Goal: Go to known website: Access a specific website the user already knows

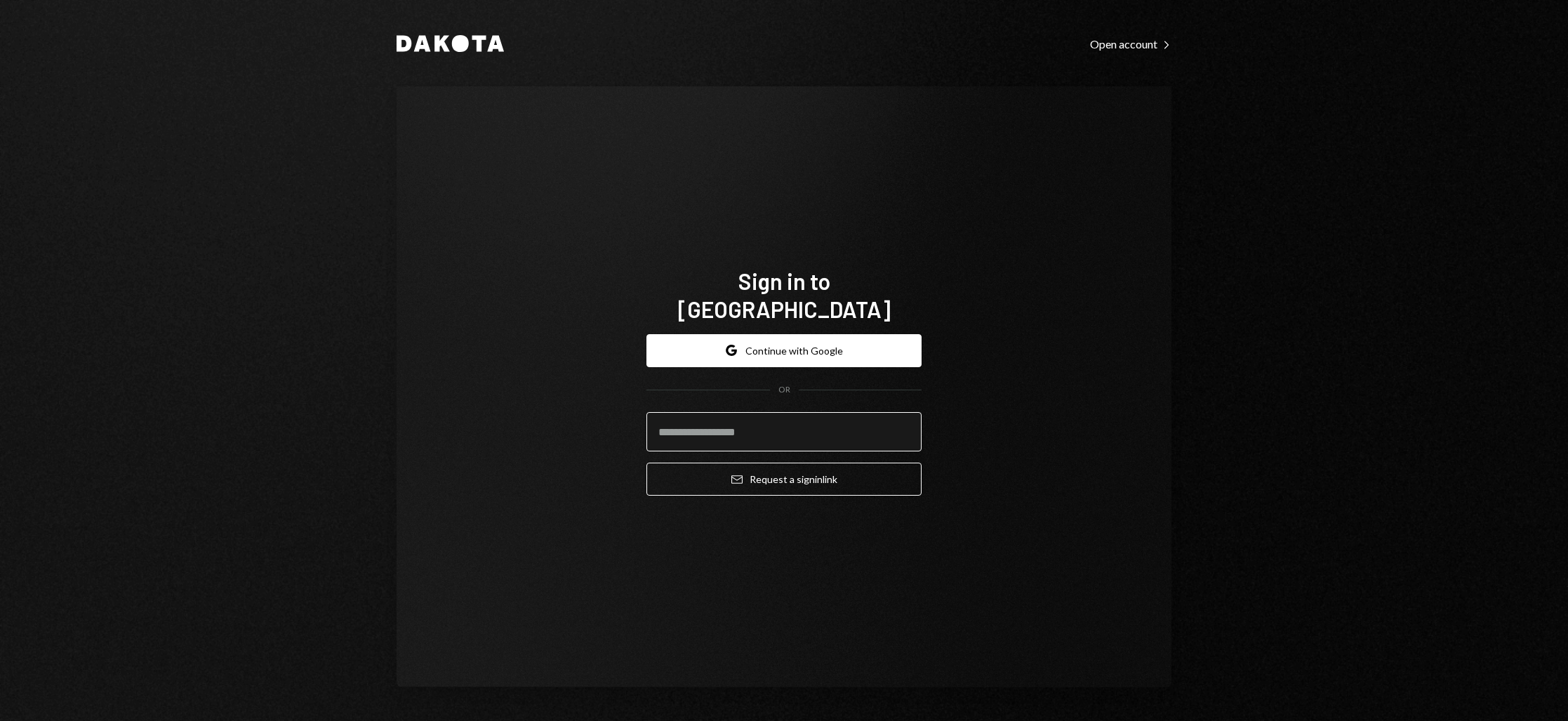
drag, startPoint x: 761, startPoint y: 409, endPoint x: 761, endPoint y: 421, distance: 12.0
click at [761, 412] on input "email" at bounding box center [784, 431] width 275 height 39
type input "**********"
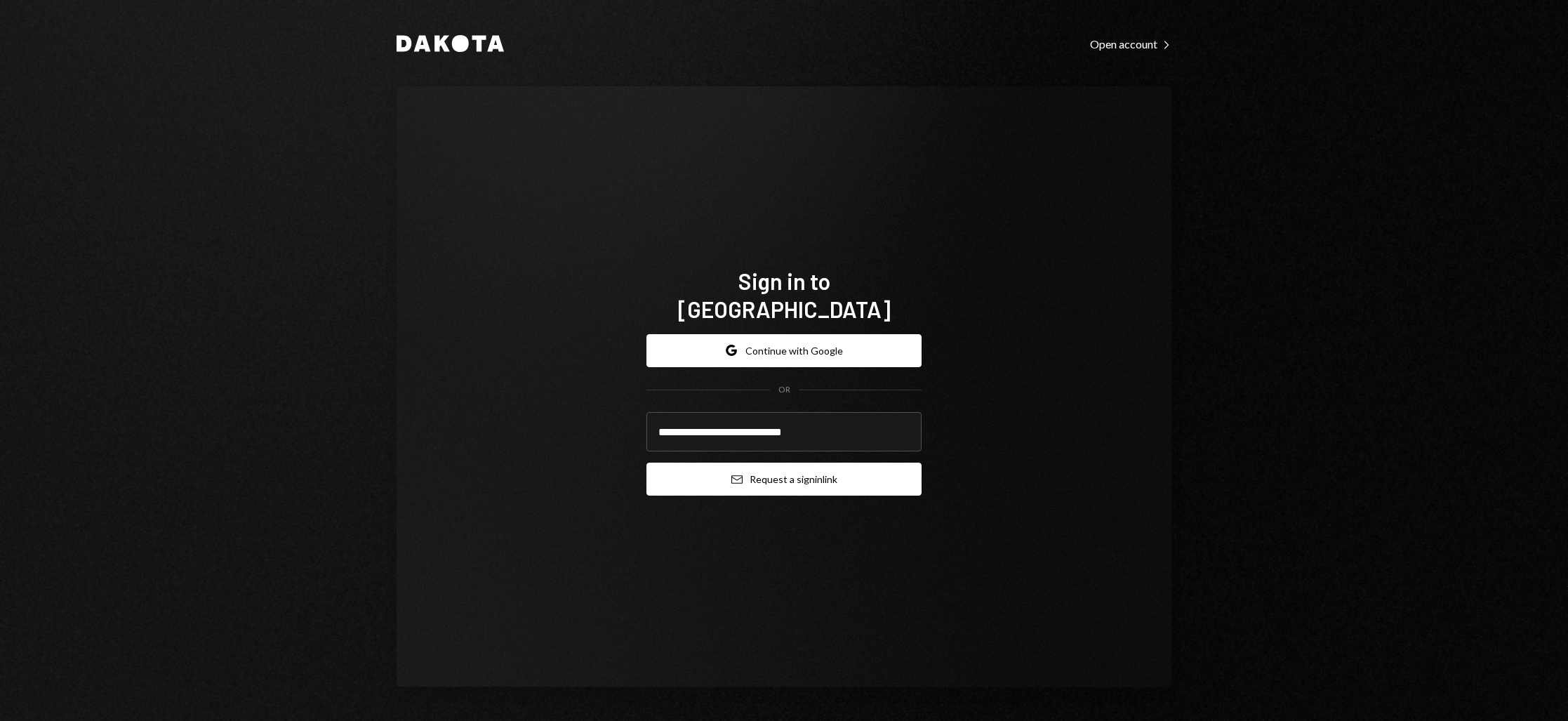
click at [776, 468] on button "Email Request a sign in link" at bounding box center [784, 479] width 275 height 33
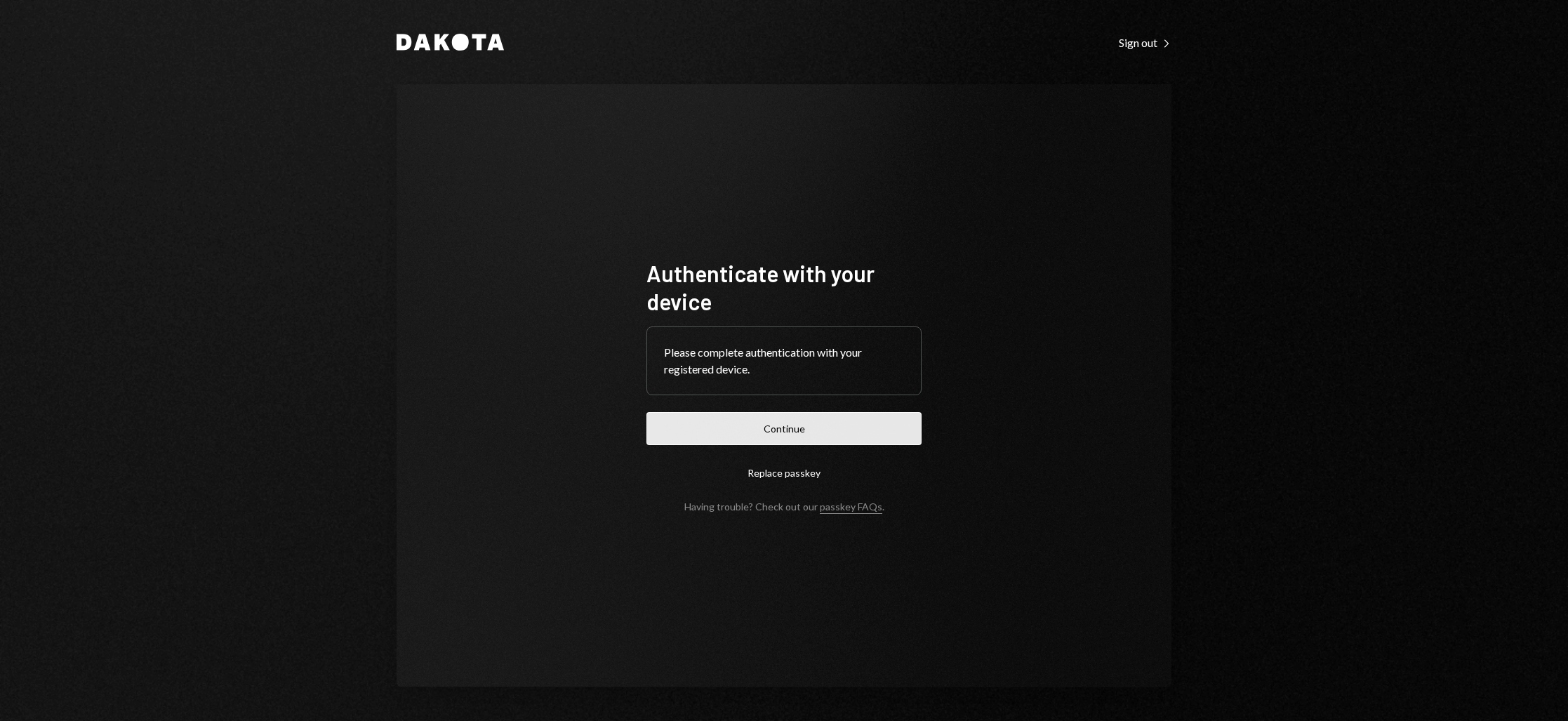
click at [784, 441] on button "Continue" at bounding box center [784, 428] width 275 height 33
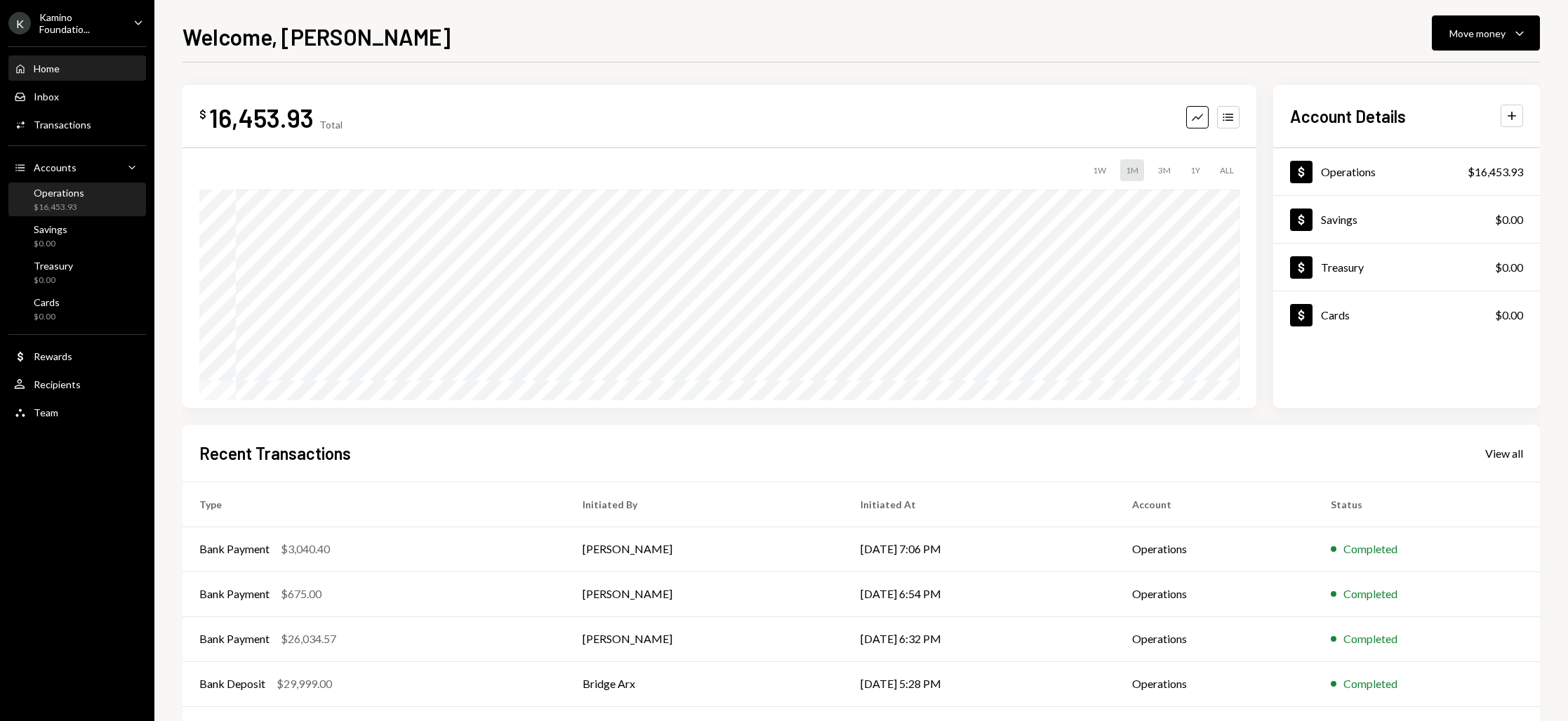
click at [58, 198] on div "Operations" at bounding box center [59, 193] width 50 height 12
